Goal: Transaction & Acquisition: Obtain resource

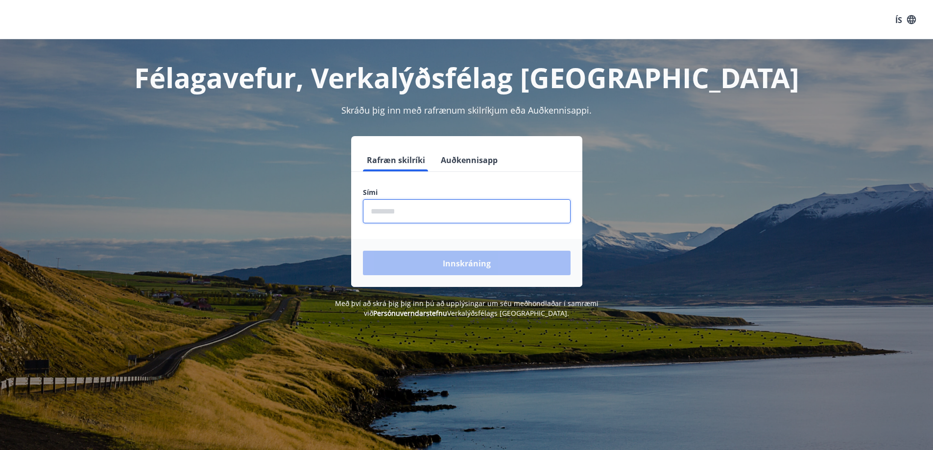
click at [397, 207] on input "phone" at bounding box center [467, 211] width 208 height 24
type input "********"
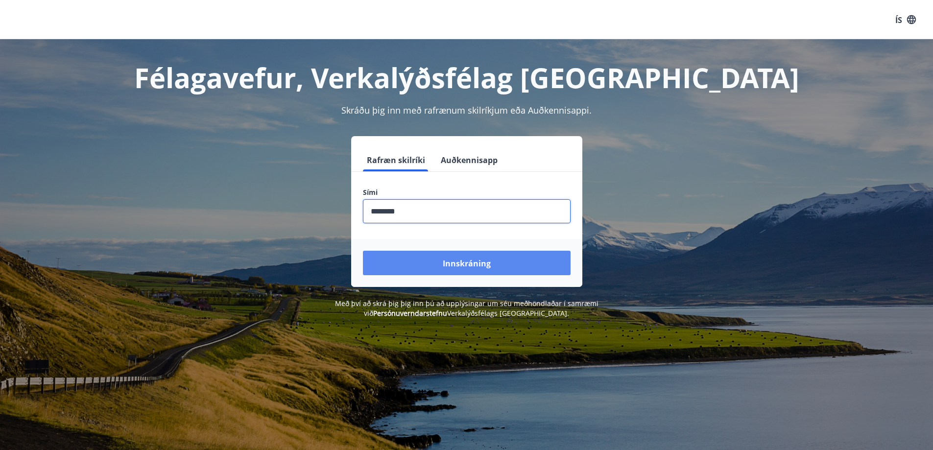
click at [470, 269] on button "Innskráning" at bounding box center [467, 263] width 208 height 24
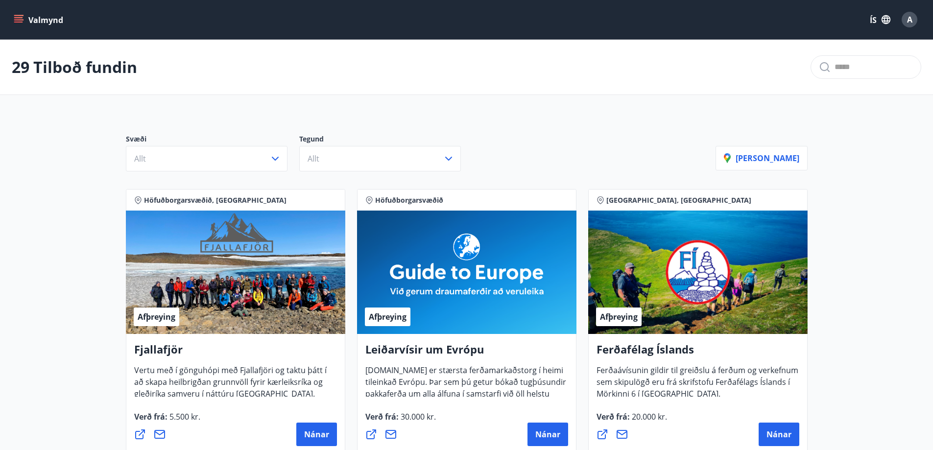
click at [18, 19] on icon "matseðill" at bounding box center [19, 20] width 10 height 10
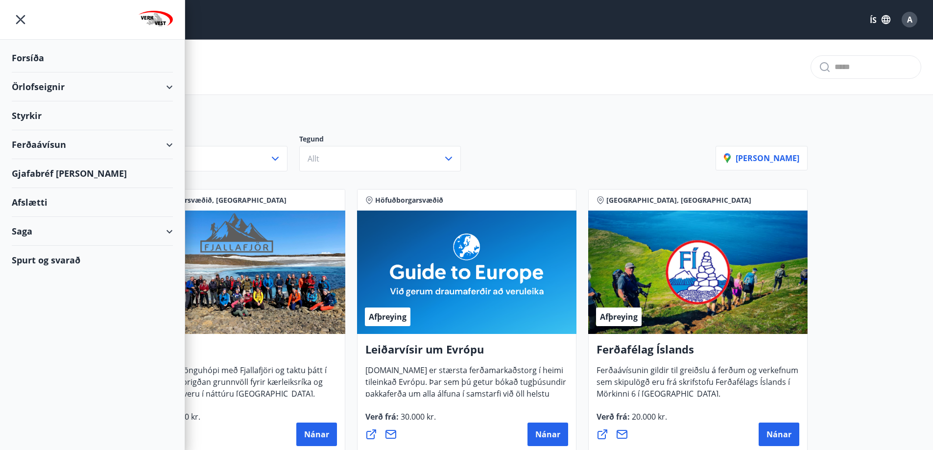
click at [54, 143] on font "Ferðaávísun" at bounding box center [39, 145] width 54 height 12
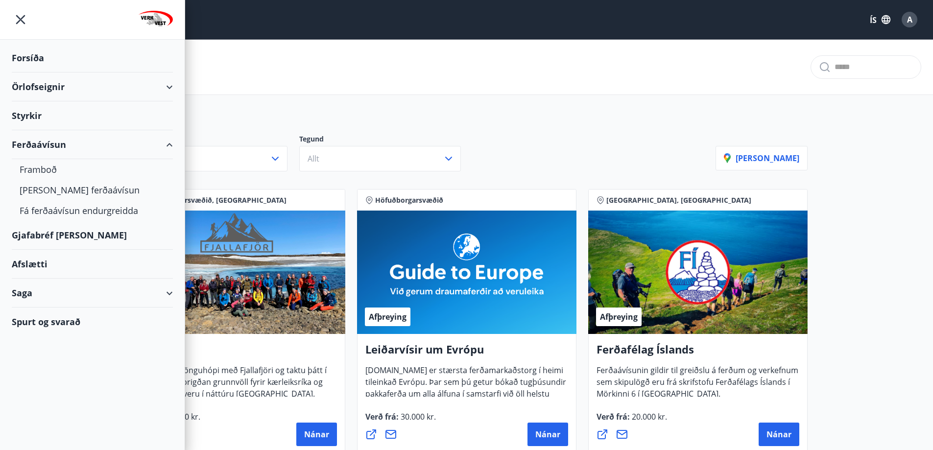
click at [34, 144] on font "Ferðaávísun" at bounding box center [39, 145] width 54 height 12
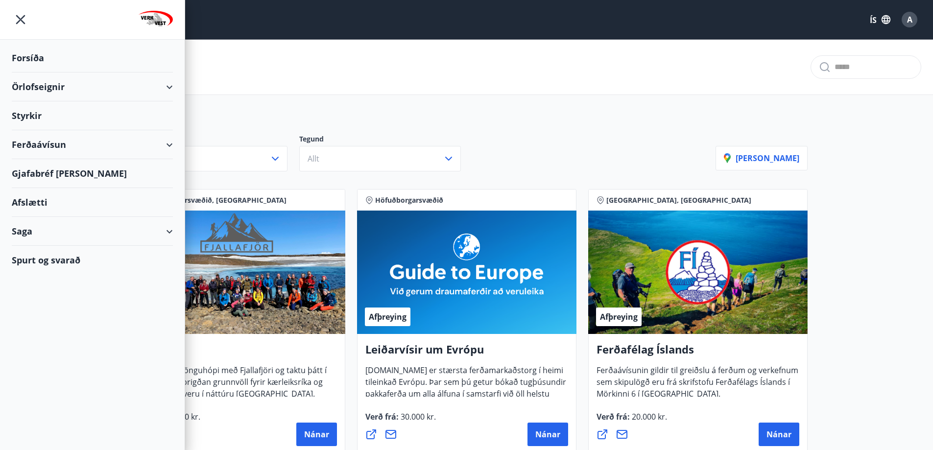
click at [34, 143] on font "Ferðaávísun" at bounding box center [39, 145] width 54 height 12
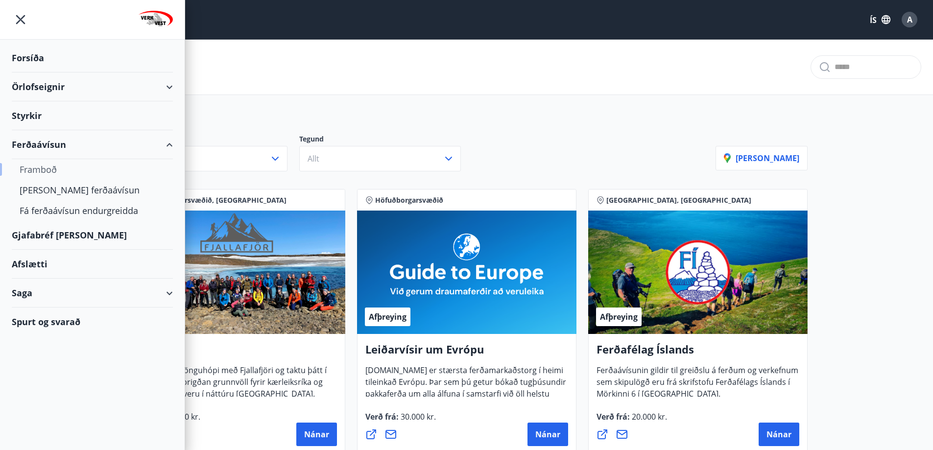
click at [40, 169] on font "Framboð" at bounding box center [38, 170] width 37 height 12
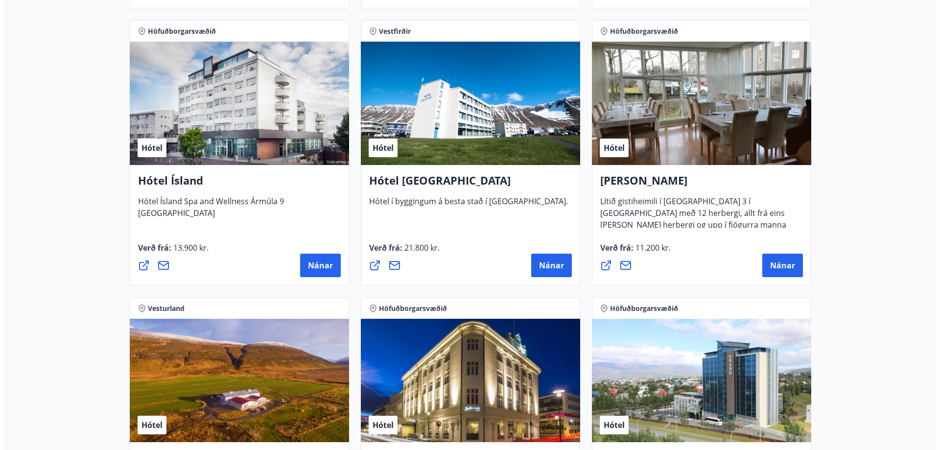
scroll to position [1621, 0]
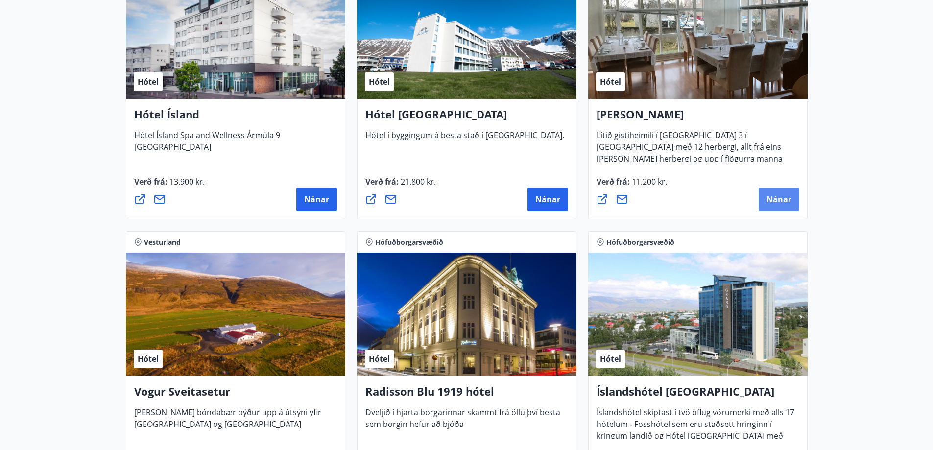
click at [782, 199] on font "Nánar" at bounding box center [778, 199] width 25 height 11
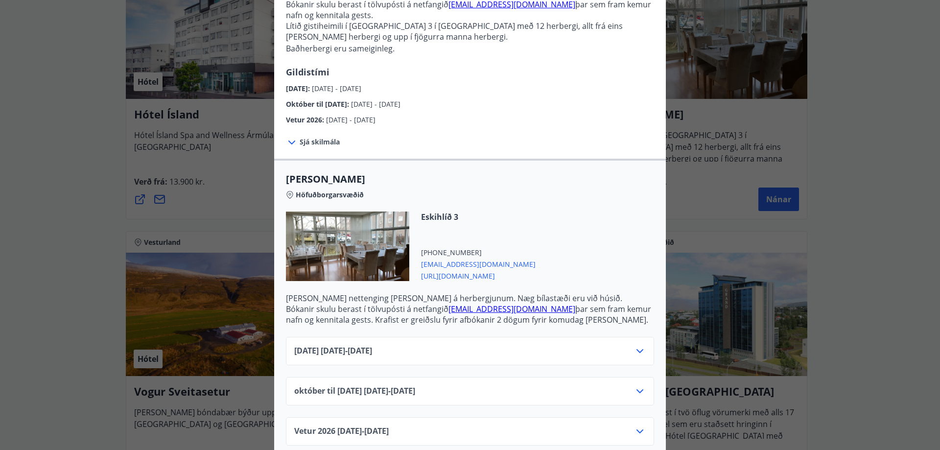
scroll to position [122, 0]
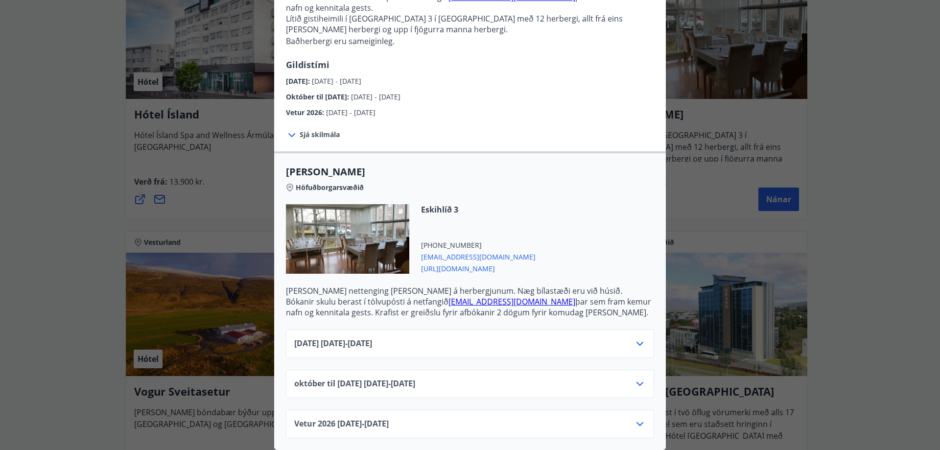
click at [635, 378] on icon at bounding box center [640, 384] width 12 height 12
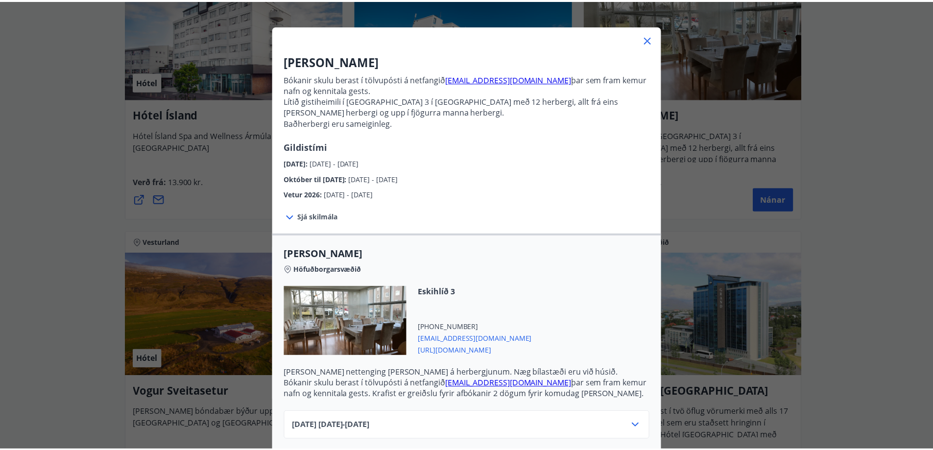
scroll to position [0, 0]
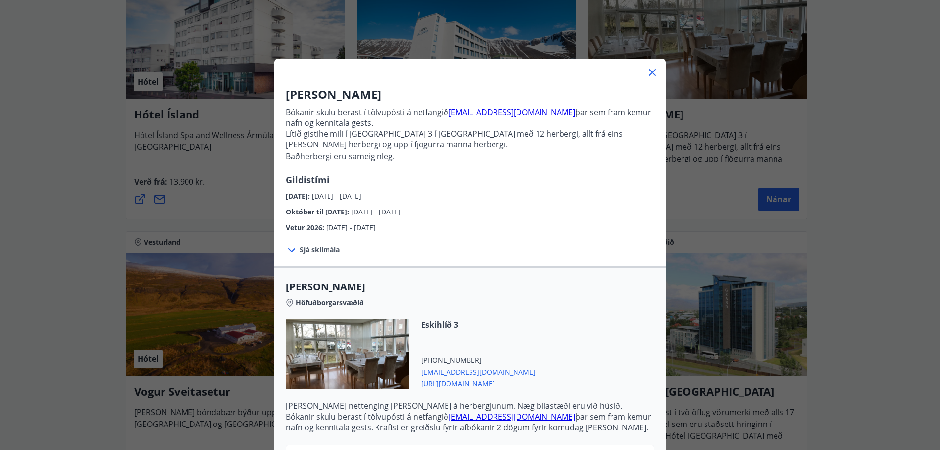
click at [648, 70] on icon at bounding box center [652, 73] width 12 height 12
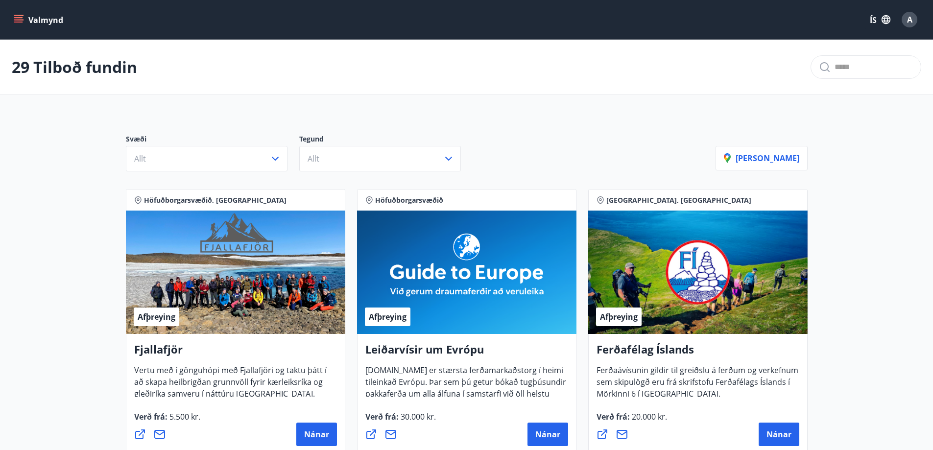
click at [16, 20] on icon "matseðill" at bounding box center [19, 19] width 11 height 1
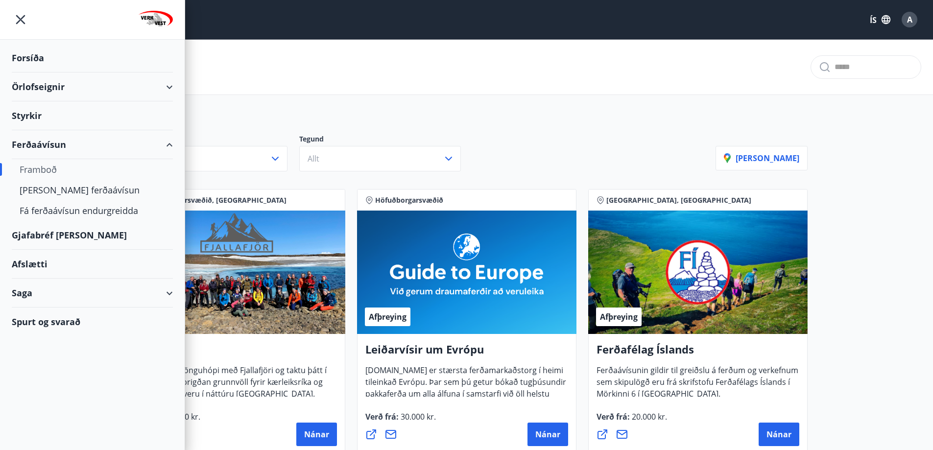
drag, startPoint x: 500, startPoint y: 43, endPoint x: 557, endPoint y: 60, distance: 59.3
click at [507, 45] on div "29 Tilboð fundin" at bounding box center [466, 67] width 933 height 55
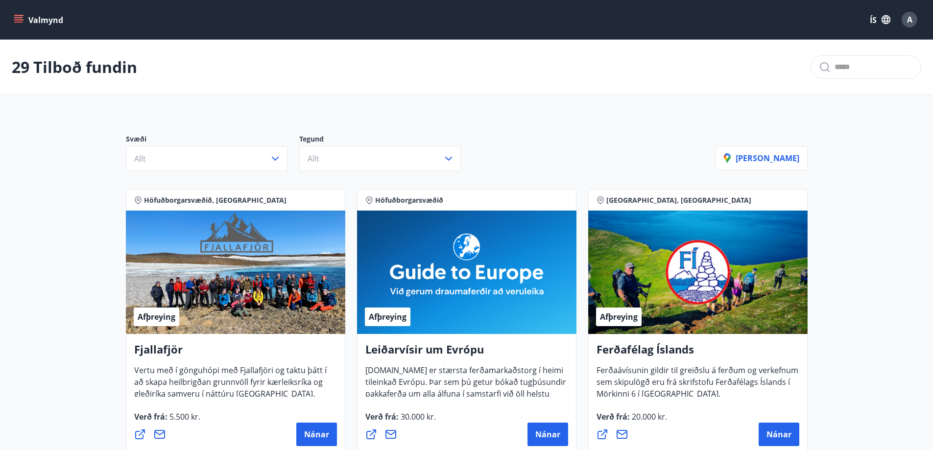
click at [907, 20] on font "A" at bounding box center [909, 19] width 5 height 11
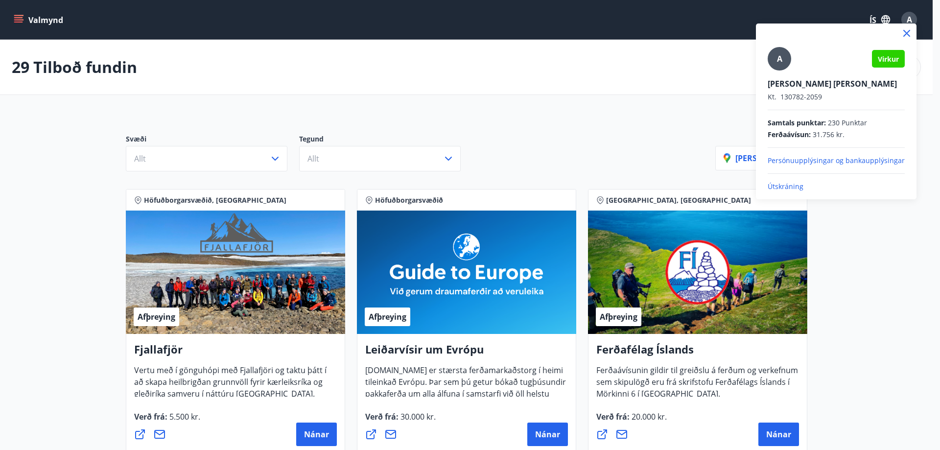
click at [794, 185] on font "Útskráning" at bounding box center [786, 186] width 36 height 9
